Goal: Task Accomplishment & Management: Manage account settings

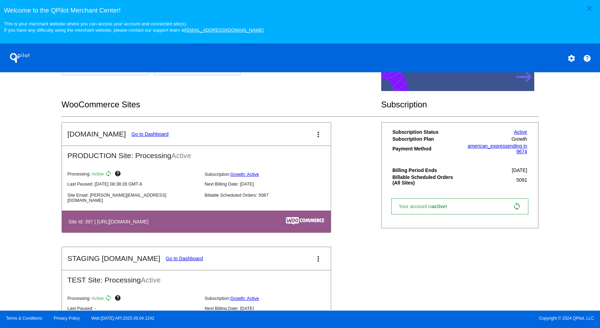
scroll to position [209, 0]
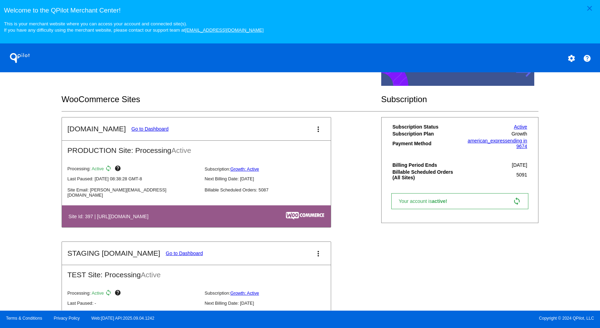
click at [150, 130] on link "Go to Dashboard" at bounding box center [150, 129] width 37 height 6
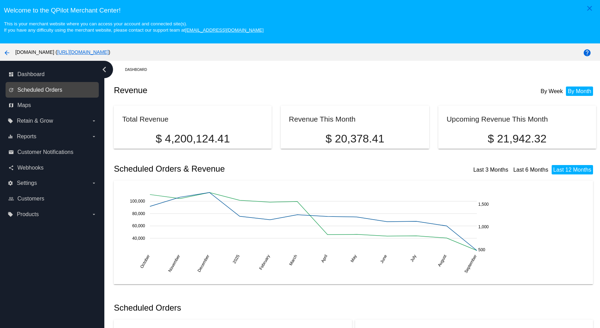
click at [57, 90] on span "Scheduled Orders" at bounding box center [39, 90] width 45 height 6
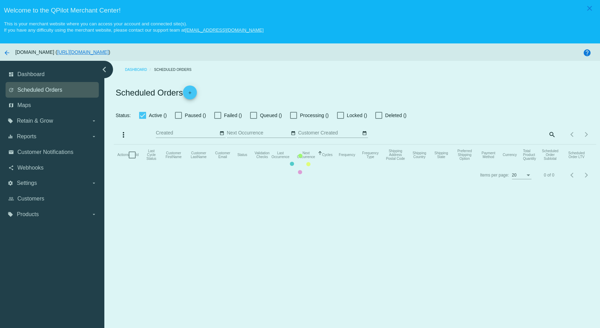
checkbox input "true"
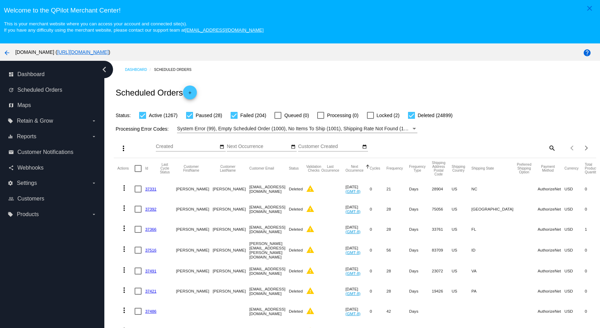
click at [548, 148] on mat-icon "search" at bounding box center [552, 148] width 8 height 11
click at [473, 146] on input "Search" at bounding box center [496, 147] width 120 height 6
paste input "[EMAIL_ADDRESS][DOMAIN_NAME]"
type input "[EMAIL_ADDRESS][DOMAIN_NAME]"
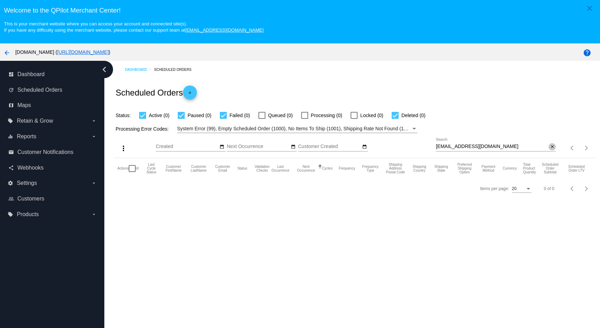
click at [550, 148] on mat-icon "close" at bounding box center [552, 147] width 5 height 6
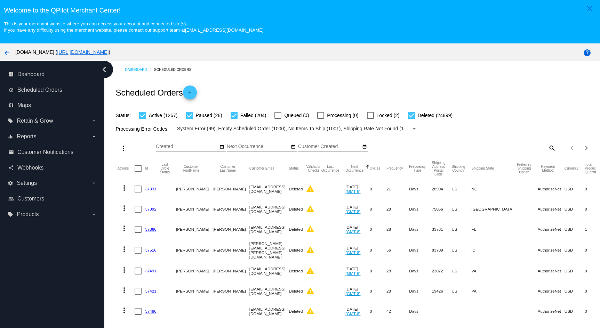
click at [548, 149] on mat-icon "search" at bounding box center [552, 148] width 8 height 11
click at [477, 144] on input "Search" at bounding box center [496, 147] width 120 height 6
paste input "[EMAIL_ADDRESS][DOMAIN_NAME]"
type input "[EMAIL_ADDRESS][DOMAIN_NAME]"
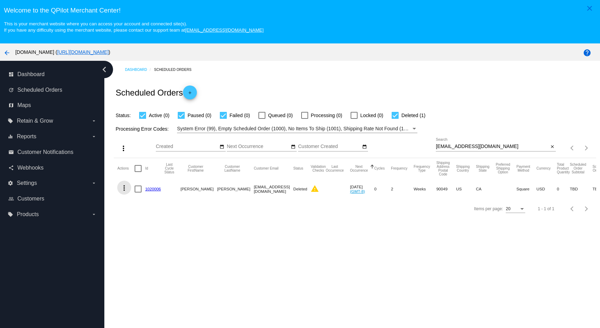
click at [123, 188] on mat-icon "more_vert" at bounding box center [124, 188] width 8 height 8
click at [142, 206] on span "View Event Logs" at bounding box center [156, 206] width 36 height 6
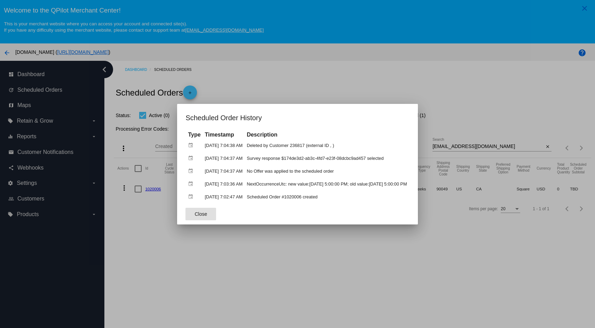
drag, startPoint x: 435, startPoint y: 76, endPoint x: 350, endPoint y: 38, distance: 93.0
click at [434, 74] on div at bounding box center [297, 164] width 595 height 328
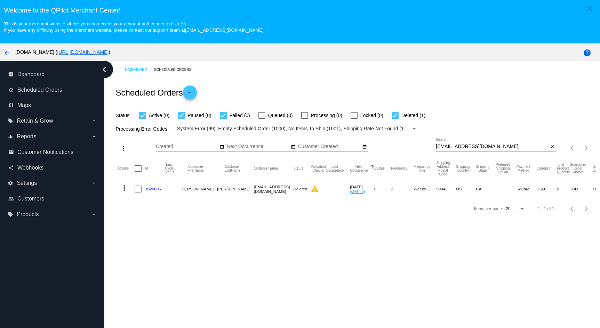
click at [152, 189] on link "1020006" at bounding box center [153, 189] width 16 height 5
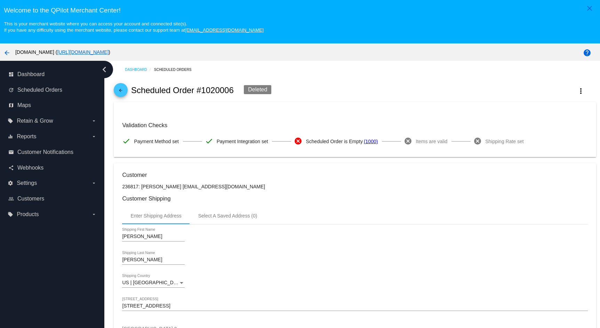
click at [122, 89] on mat-icon "arrow_back" at bounding box center [121, 92] width 8 height 8
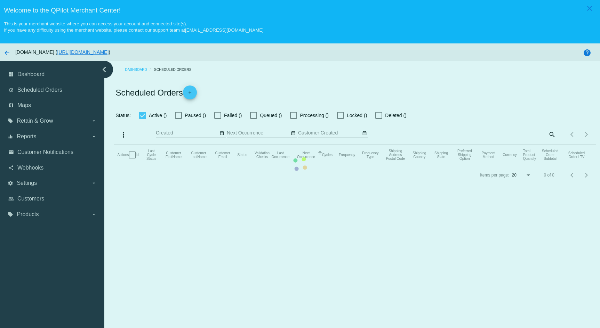
checkbox input "true"
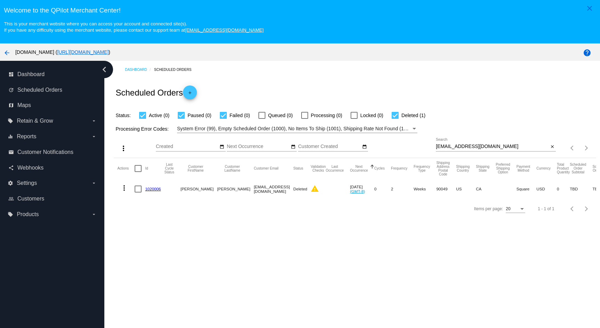
drag, startPoint x: 549, startPoint y: 145, endPoint x: 538, endPoint y: 146, distance: 11.1
click at [550, 145] on mat-icon "close" at bounding box center [552, 147] width 5 height 6
